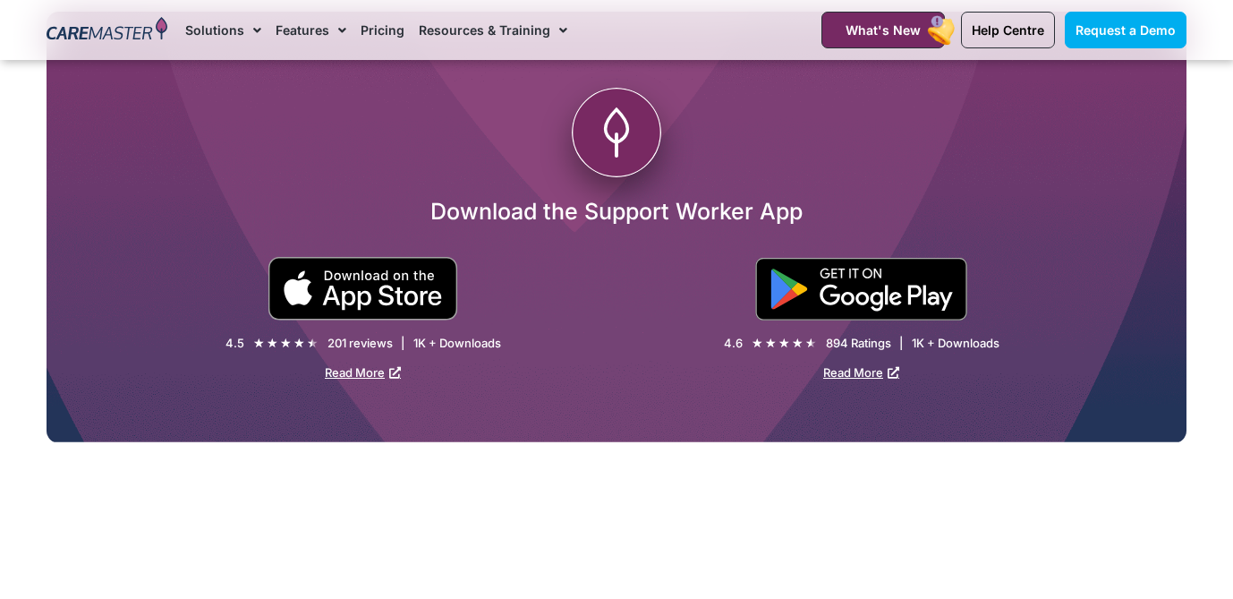
scroll to position [3270, 0]
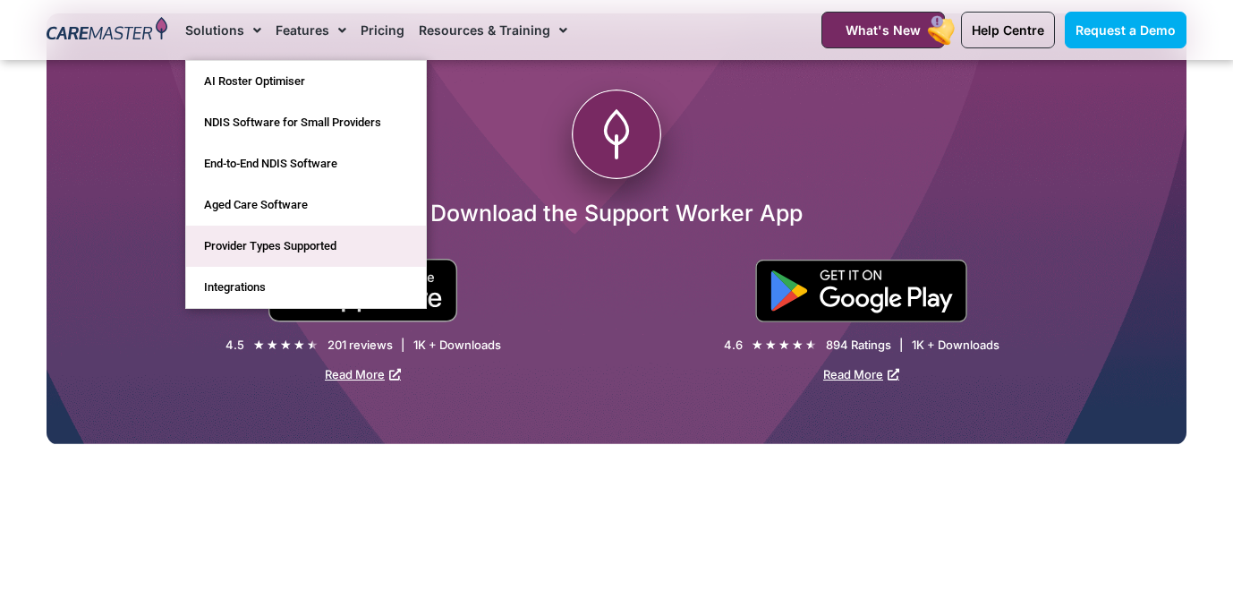
click at [252, 245] on link "Provider Types Supported" at bounding box center [306, 246] width 240 height 41
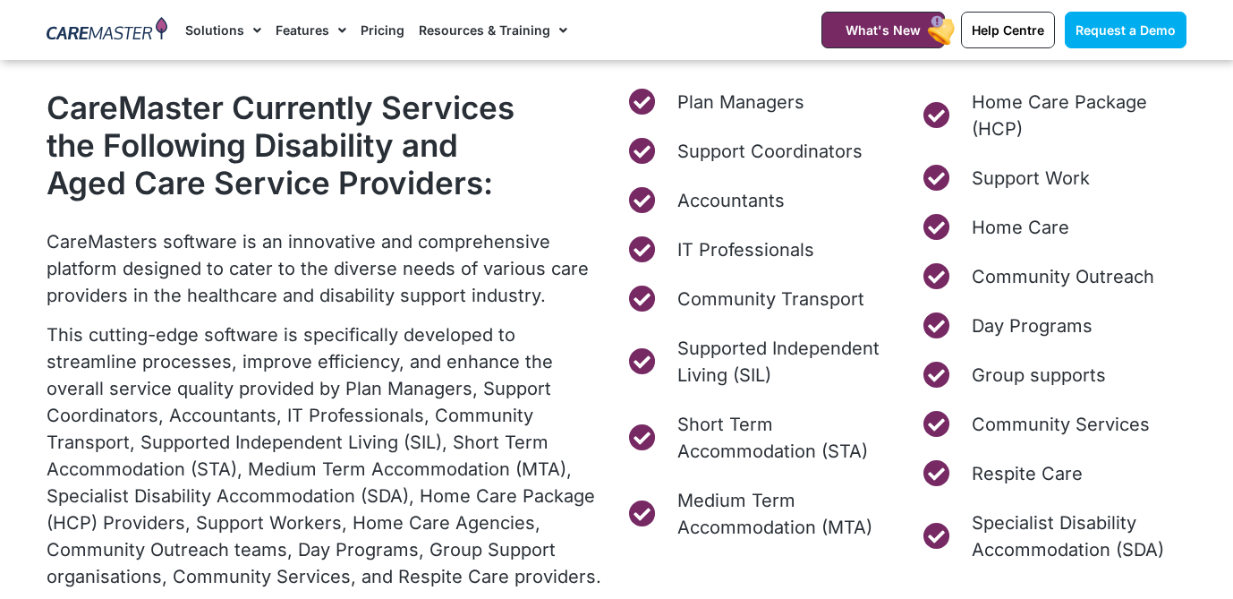
scroll to position [755, 0]
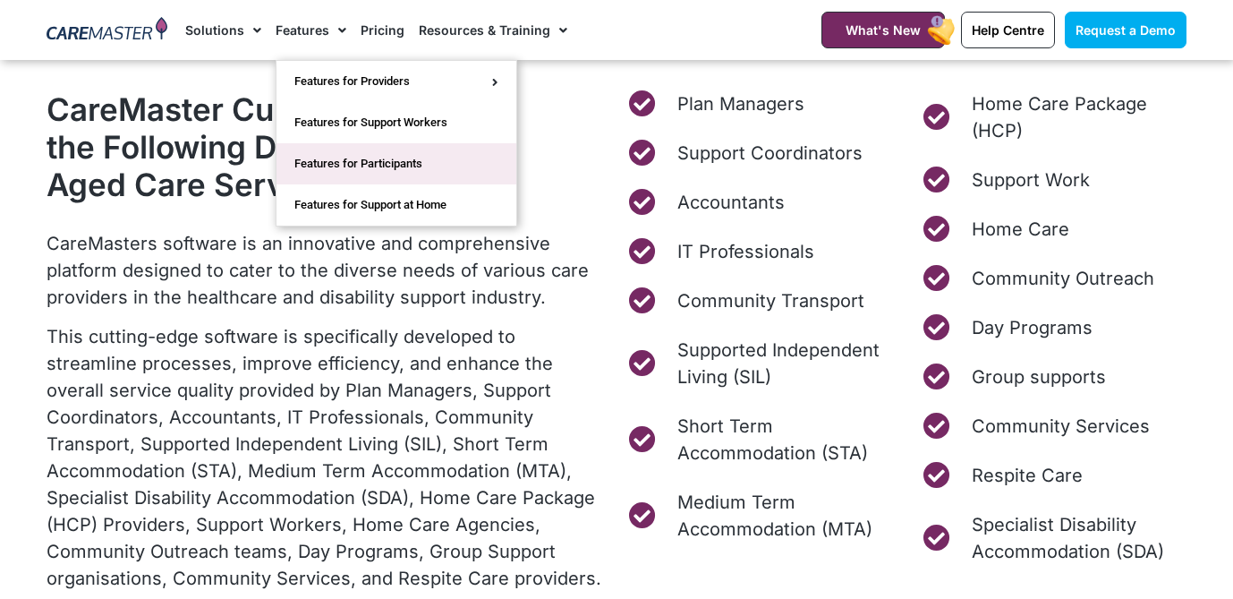
click at [332, 170] on link "Features for Participants" at bounding box center [397, 163] width 240 height 41
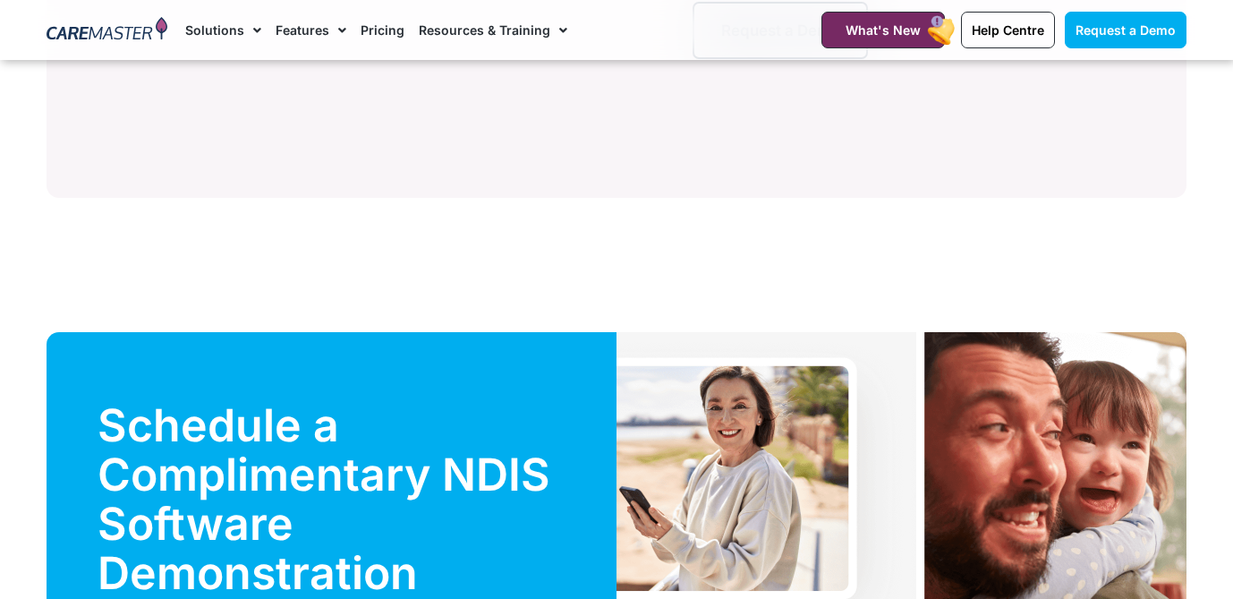
scroll to position [4288, 0]
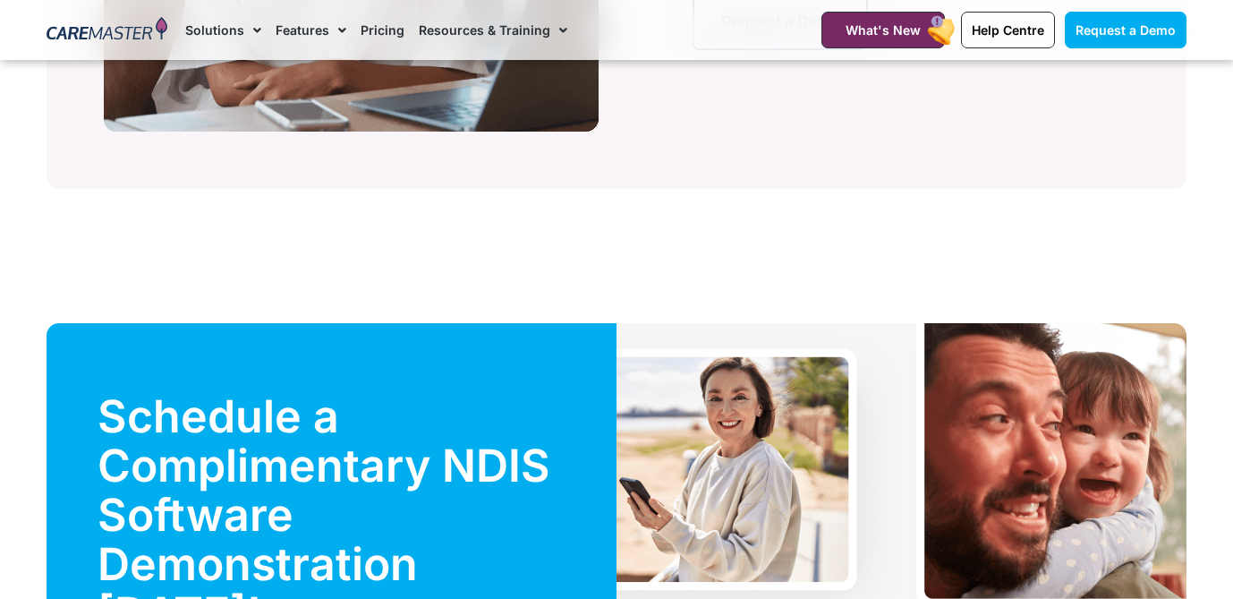
click at [381, 30] on link "Pricing" at bounding box center [383, 30] width 44 height 60
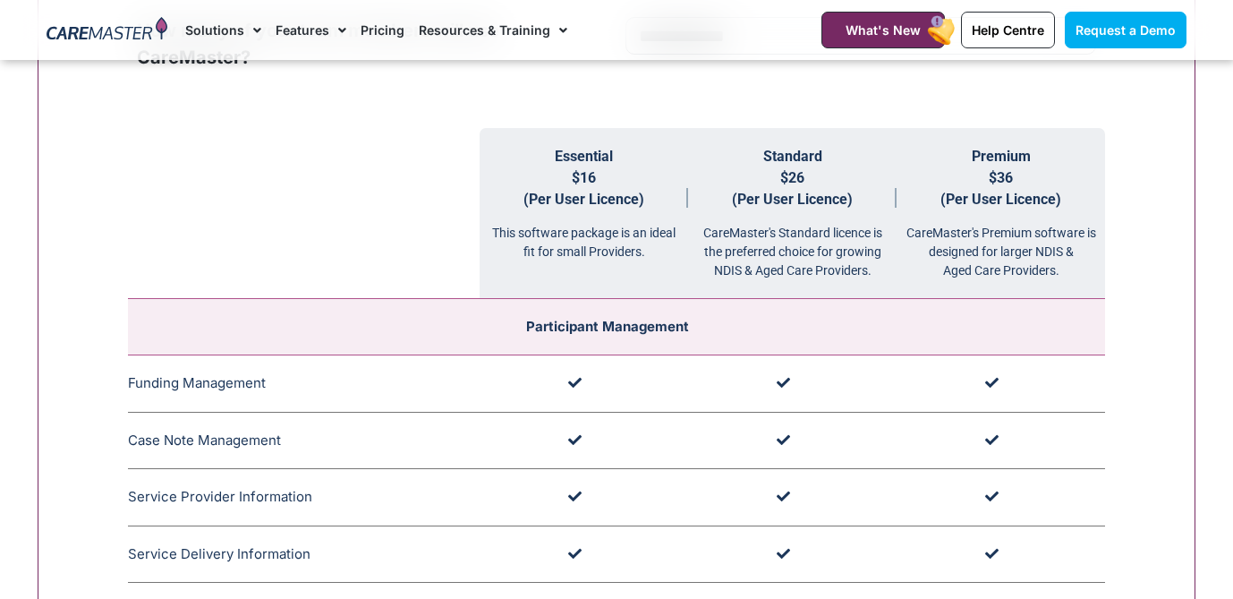
scroll to position [1853, 0]
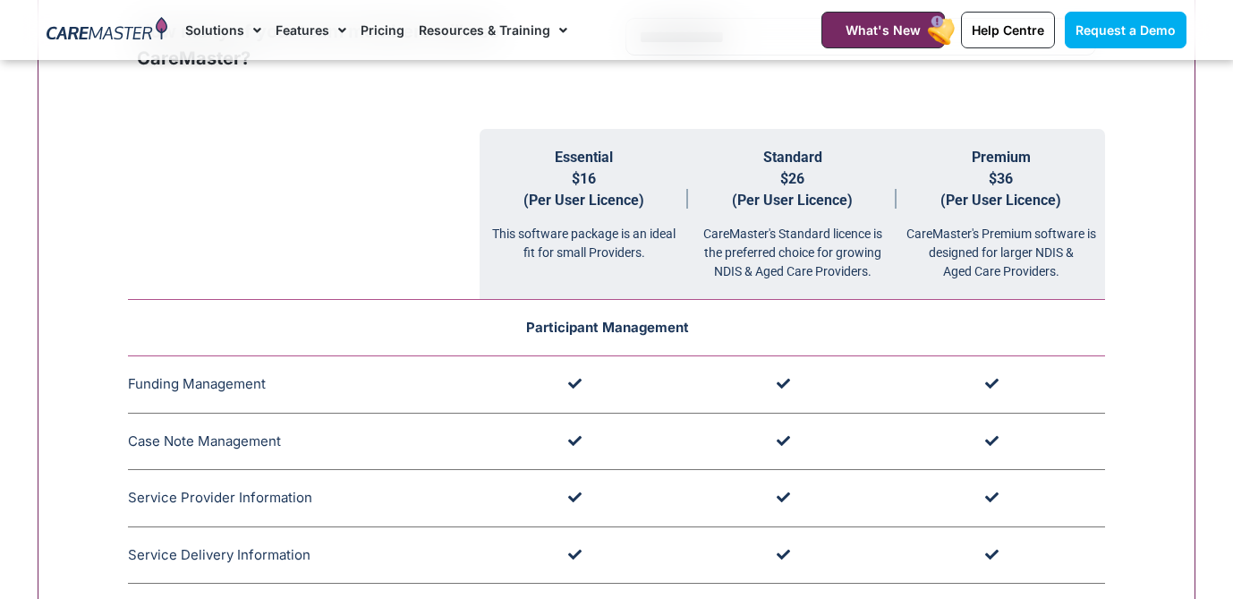
click at [174, 316] on td "Participant Management" at bounding box center [616, 328] width 977 height 56
click at [481, 314] on td "Participant Management" at bounding box center [616, 328] width 977 height 56
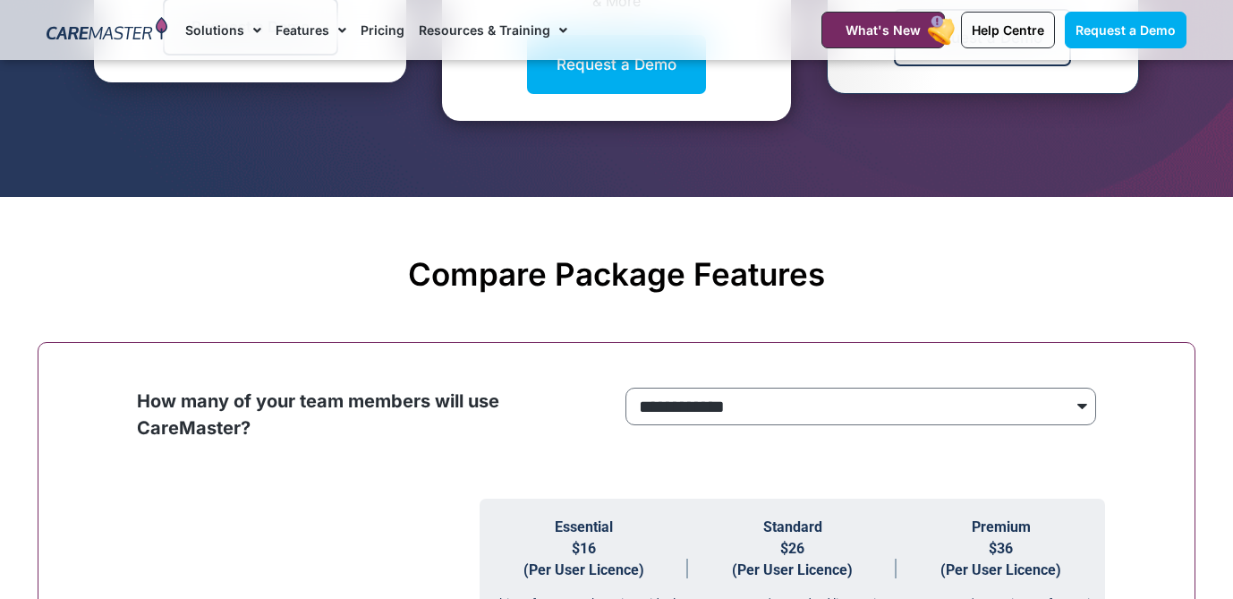
scroll to position [1506, 0]
